Goal: Task Accomplishment & Management: Complete application form

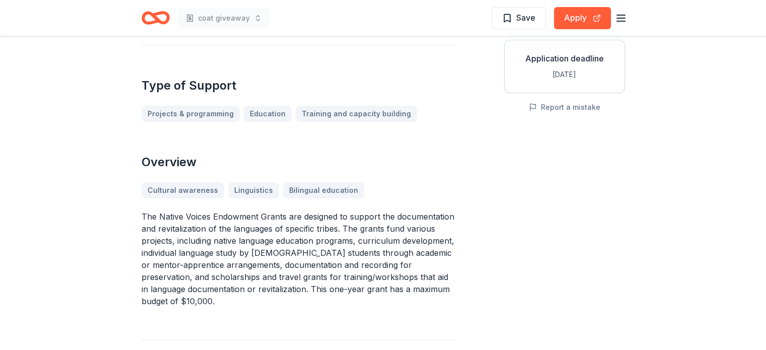
scroll to position [50, 0]
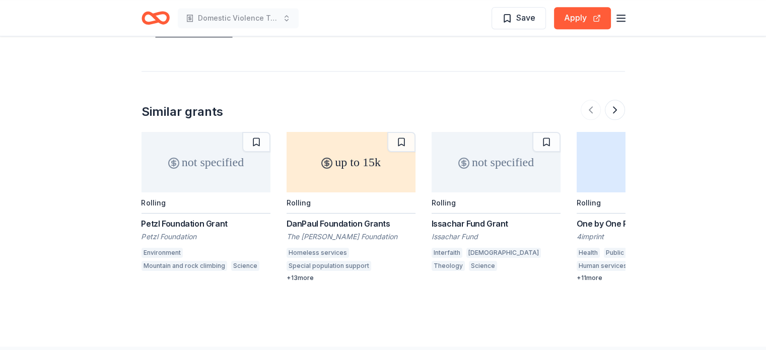
scroll to position [1260, 0]
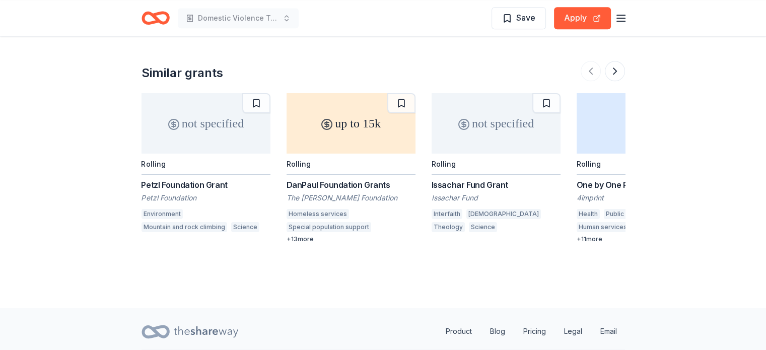
click at [357, 179] on div "DanPaul Foundation Grants" at bounding box center [351, 185] width 129 height 12
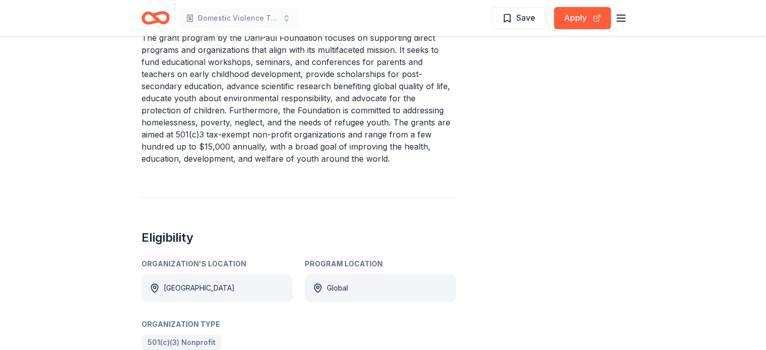
scroll to position [302, 0]
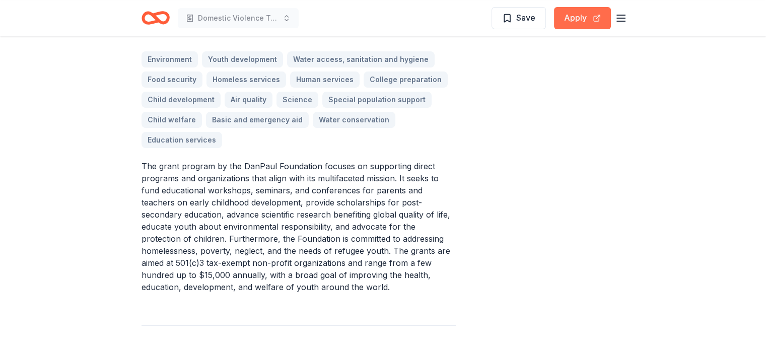
click at [572, 15] on button "Apply" at bounding box center [582, 18] width 57 height 22
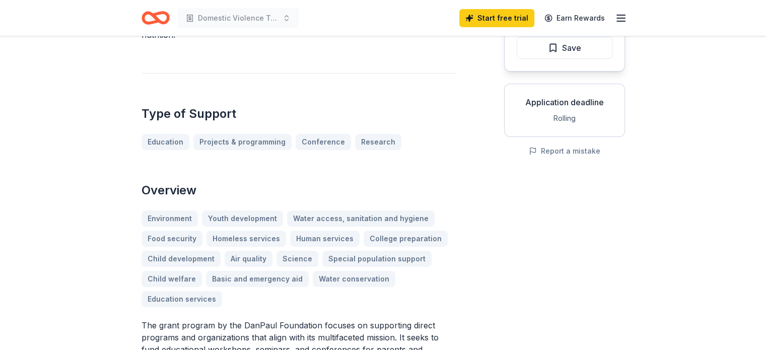
scroll to position [0, 0]
